Goal: Information Seeking & Learning: Learn about a topic

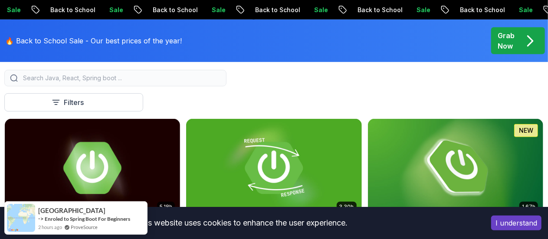
scroll to position [260, 0]
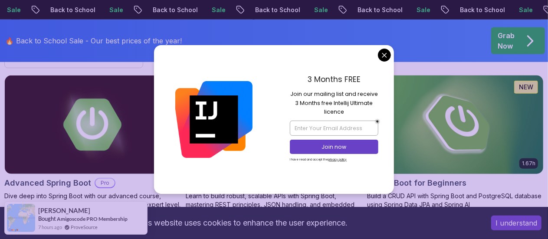
click at [467, 177] on h2 "Spring Boot for Beginners" at bounding box center [416, 183] width 99 height 12
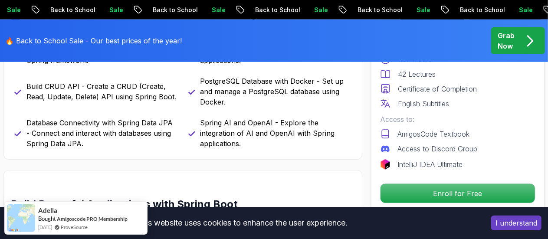
scroll to position [520, 0]
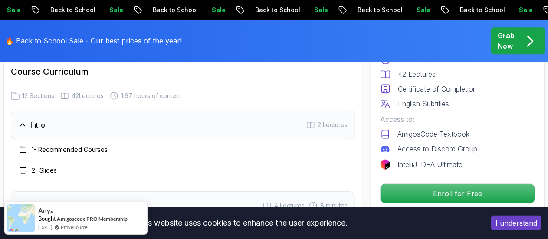
scroll to position [1214, 0]
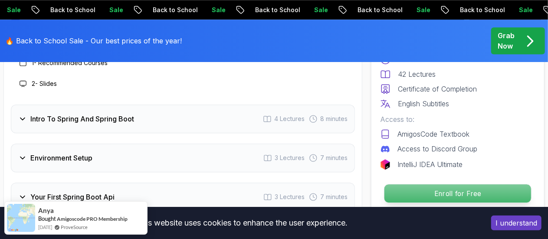
click at [493, 193] on p "Enroll for Free" at bounding box center [457, 193] width 147 height 18
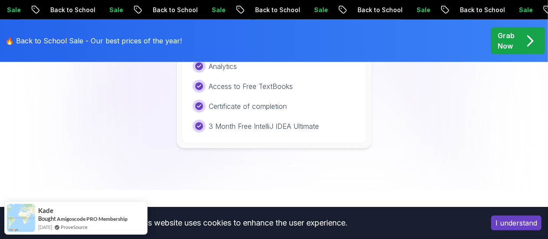
scroll to position [1890, 0]
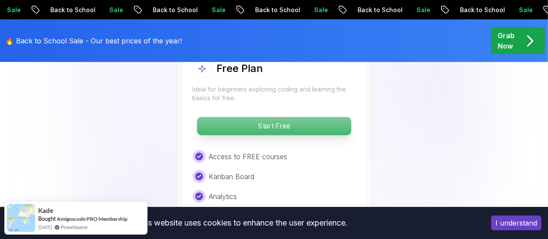
click at [303, 118] on p "Start Free" at bounding box center [274, 126] width 154 height 18
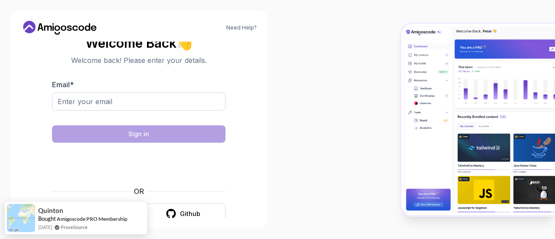
click at [86, 212] on icon "button" at bounding box center [81, 213] width 11 height 11
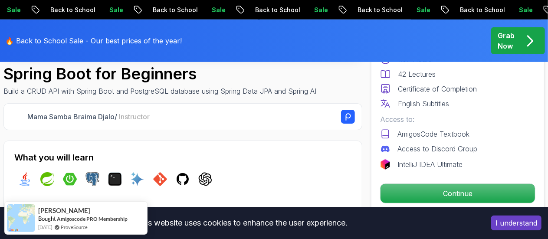
scroll to position [304, 0]
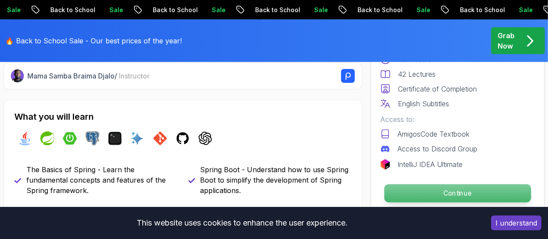
click at [419, 187] on p "Continue" at bounding box center [457, 193] width 147 height 18
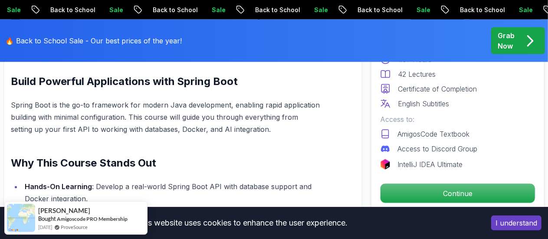
scroll to position [564, 0]
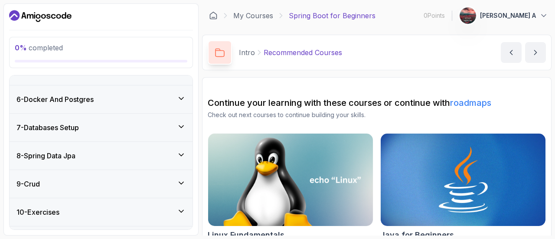
scroll to position [254, 0]
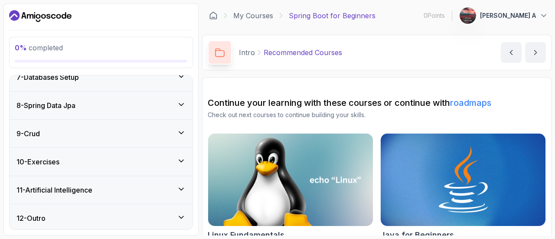
click at [72, 207] on div "12 - Outro" at bounding box center [101, 218] width 183 height 28
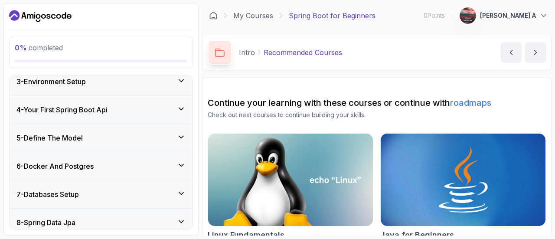
scroll to position [0, 0]
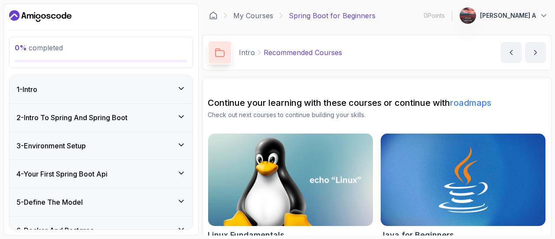
click at [517, 16] on p "[PERSON_NAME] A" at bounding box center [508, 15] width 56 height 9
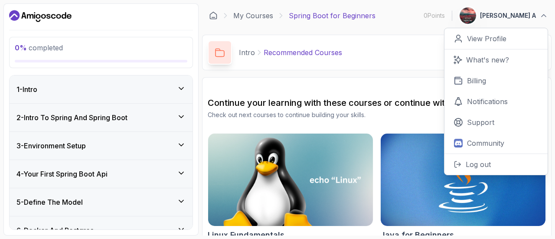
click at [75, 95] on div "1 - Intro" at bounding box center [101, 89] width 183 height 28
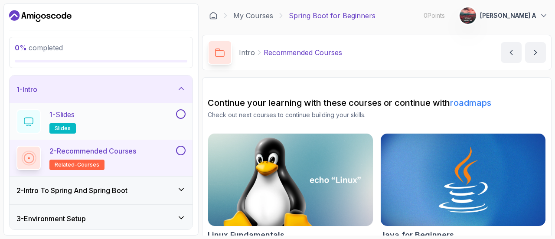
click at [89, 112] on div "1 - Slides slides" at bounding box center [95, 121] width 158 height 24
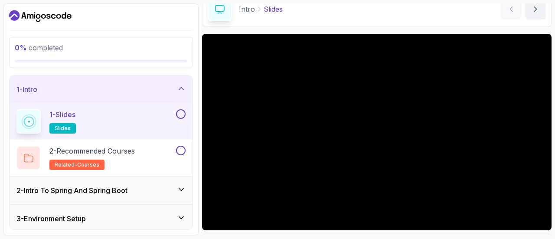
scroll to position [87, 0]
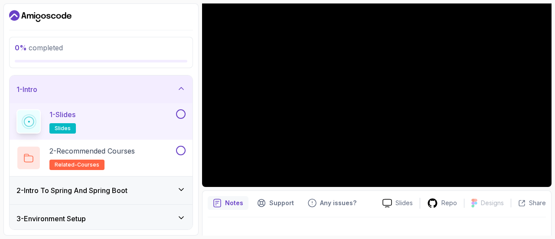
click at [156, 193] on div "2 - Intro To Spring And Spring Boot" at bounding box center [100, 190] width 169 height 10
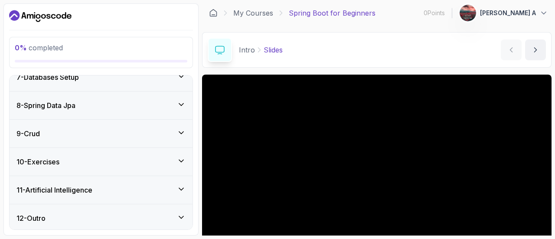
scroll to position [0, 0]
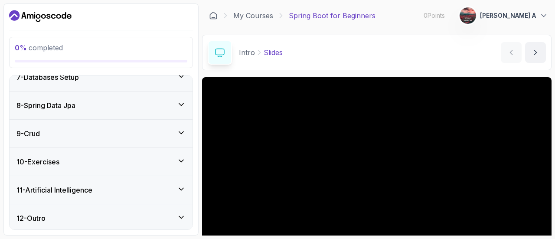
click at [36, 23] on div "0 % completed 1 - Intro 2 - Intro To Spring And Spring Boot 1 - Spring Vs Sprin…" at bounding box center [100, 119] width 195 height 232
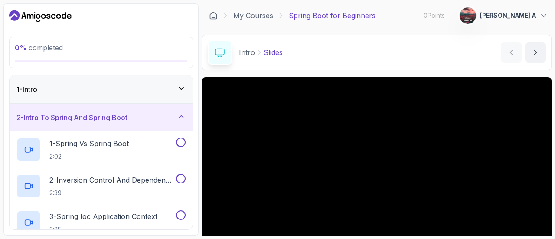
click at [245, 24] on div "My Courses Spring Boot for Beginners 0 Points 1 Fathima Hidaya A" at bounding box center [377, 15] width 350 height 24
click at [243, 20] on link "My Courses" at bounding box center [253, 15] width 40 height 10
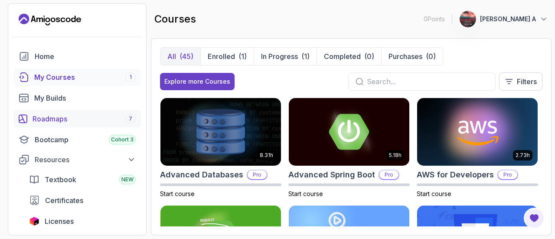
click at [53, 118] on div "Roadmaps 7" at bounding box center [84, 119] width 103 height 10
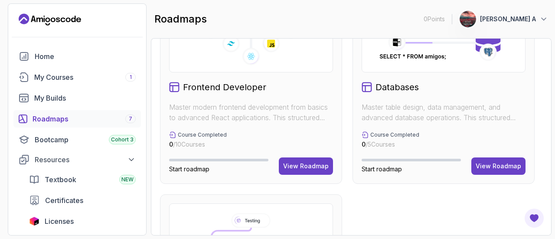
scroll to position [463, 0]
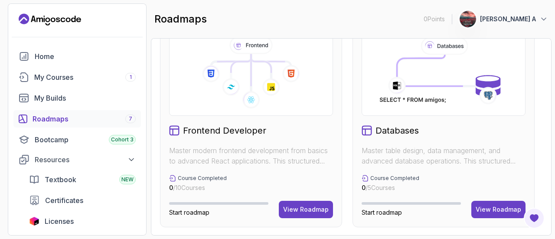
click at [230, 154] on p "Master modern frontend development from basics to advanced React applications. …" at bounding box center [251, 155] width 164 height 21
click at [305, 216] on button "View Roadmap" at bounding box center [306, 209] width 54 height 17
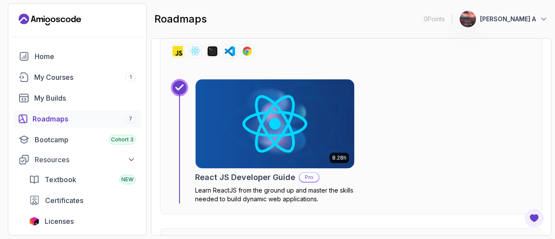
scroll to position [2220, 0]
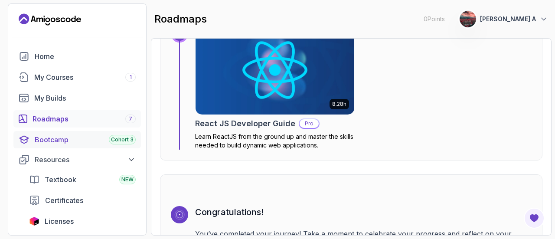
click at [66, 143] on div "Bootcamp Cohort 3" at bounding box center [85, 139] width 101 height 10
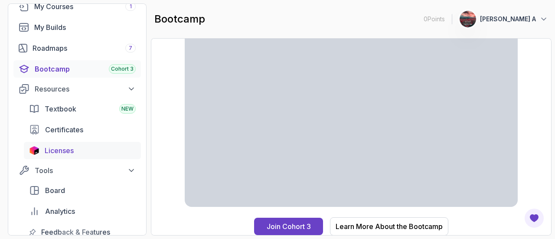
scroll to position [87, 0]
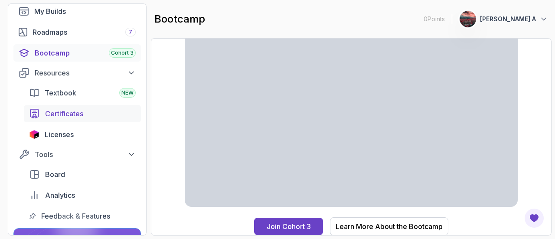
click at [77, 116] on span "Certificates" at bounding box center [64, 113] width 38 height 10
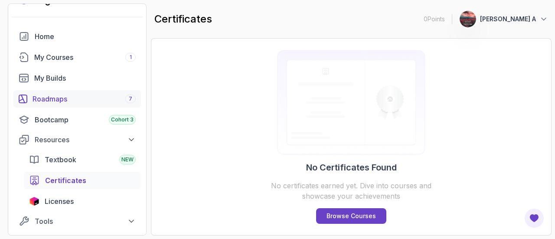
scroll to position [0, 0]
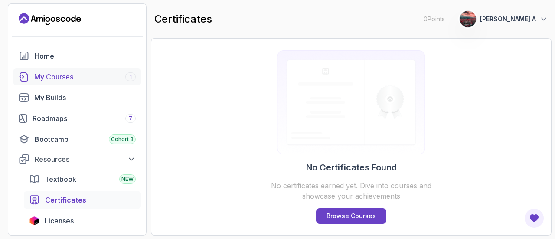
click at [85, 69] on link "My Courses 1" at bounding box center [77, 76] width 128 height 17
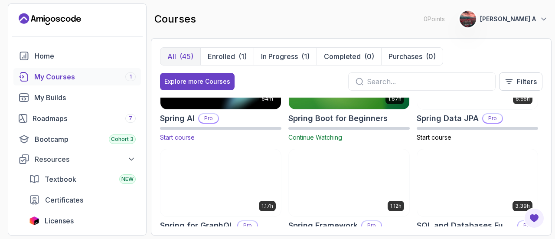
scroll to position [1301, 0]
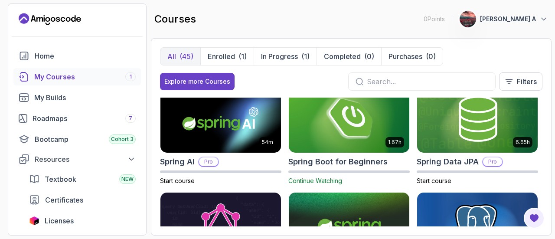
click at [390, 131] on img at bounding box center [349, 118] width 127 height 71
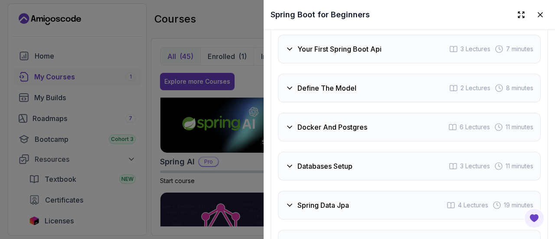
scroll to position [1750, 0]
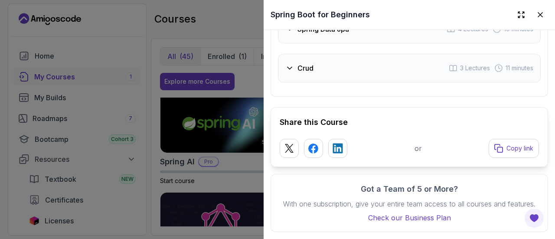
click at [392, 69] on div "Crud 3 Lectures 11 minutes" at bounding box center [409, 68] width 263 height 29
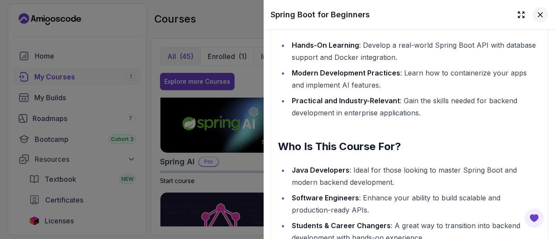
scroll to position [779, 0]
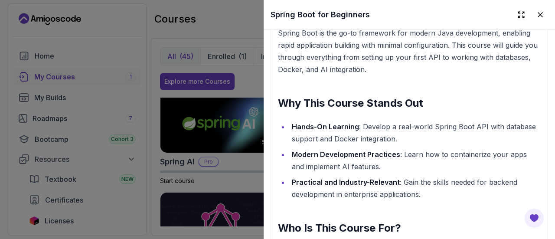
click at [536, 12] on icon at bounding box center [540, 14] width 9 height 9
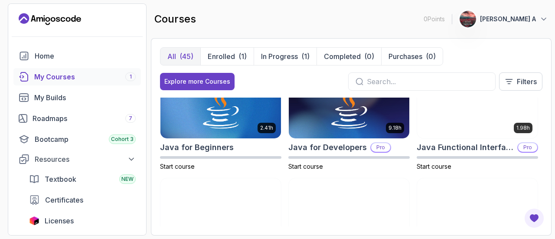
scroll to position [0, 0]
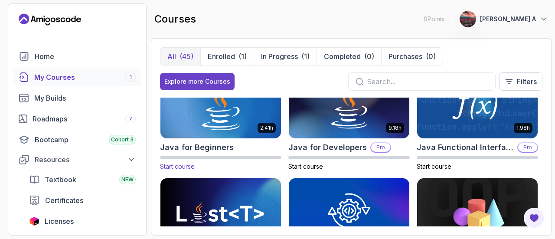
click at [197, 139] on div "2.41h Java for Beginners Start course" at bounding box center [220, 121] width 121 height 101
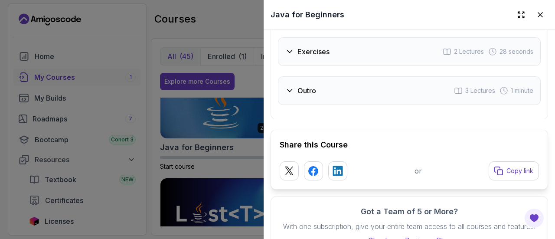
scroll to position [1836, 0]
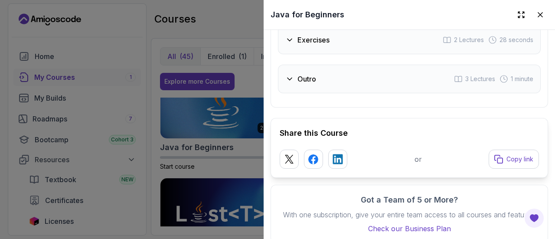
click at [201, 53] on div at bounding box center [277, 119] width 555 height 239
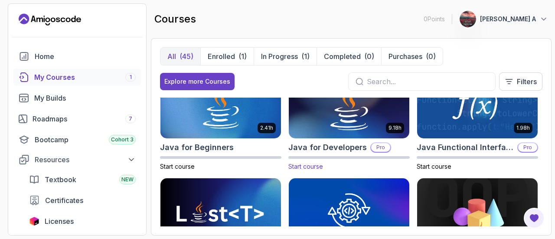
click at [317, 136] on img at bounding box center [349, 104] width 127 height 71
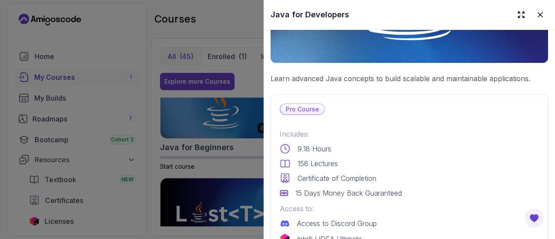
scroll to position [87, 0]
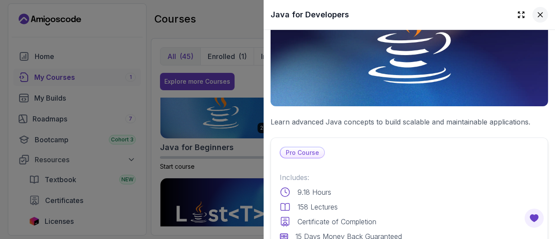
click at [536, 11] on icon at bounding box center [540, 14] width 9 height 9
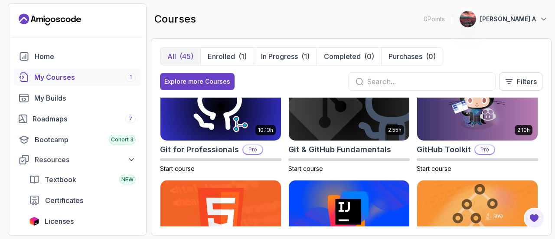
scroll to position [304, 0]
